Goal: Navigation & Orientation: Find specific page/section

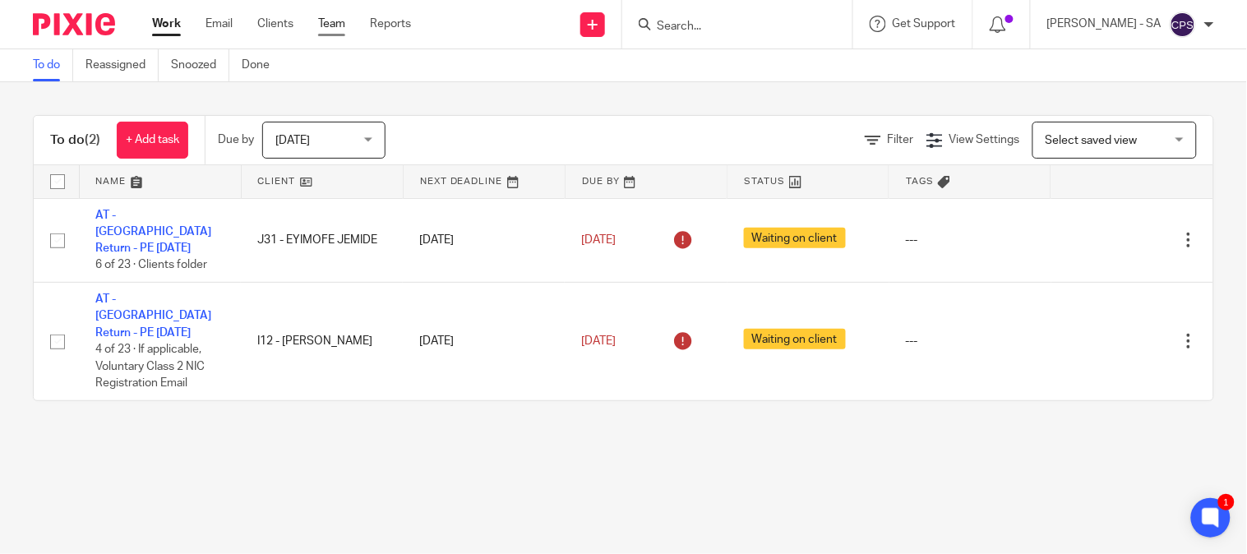
click at [335, 17] on link "Team" at bounding box center [331, 24] width 27 height 16
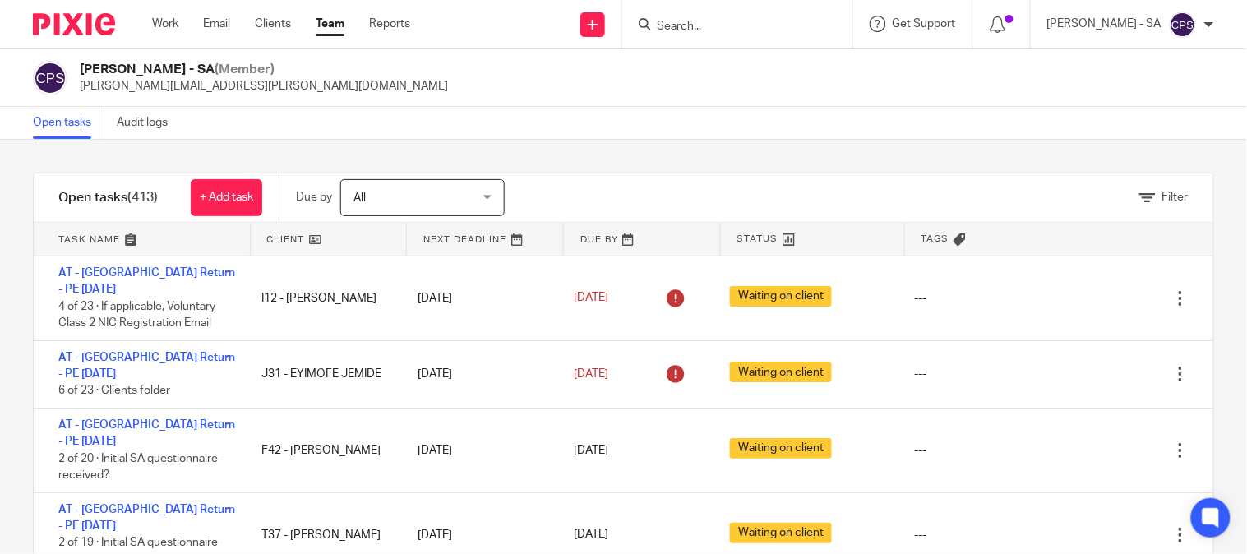
click at [482, 67] on div "Chirag Patoliya - SA (Member) chirag.patoliya@confiancebizsol.com" at bounding box center [624, 78] width 1182 height 35
